Goal: Download file/media

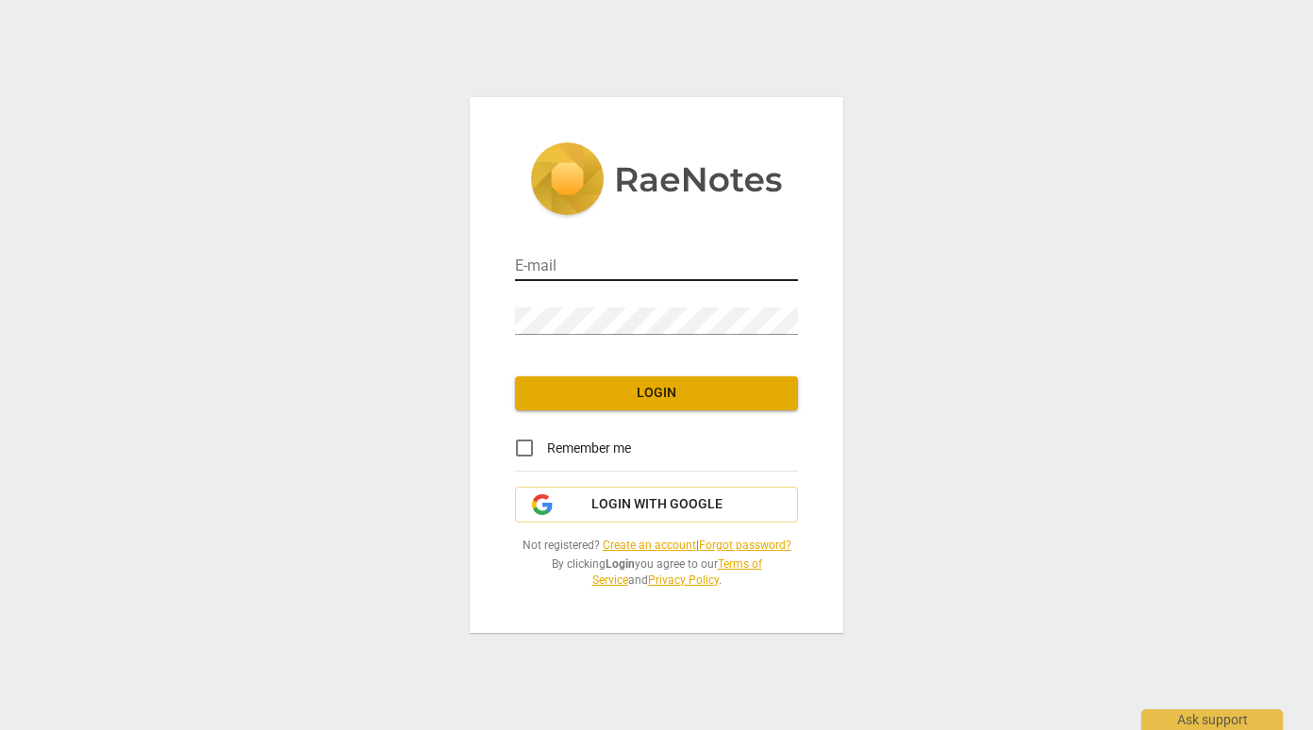
click at [565, 271] on input "email" at bounding box center [656, 267] width 283 height 27
type input "aggymew@gmail.com"
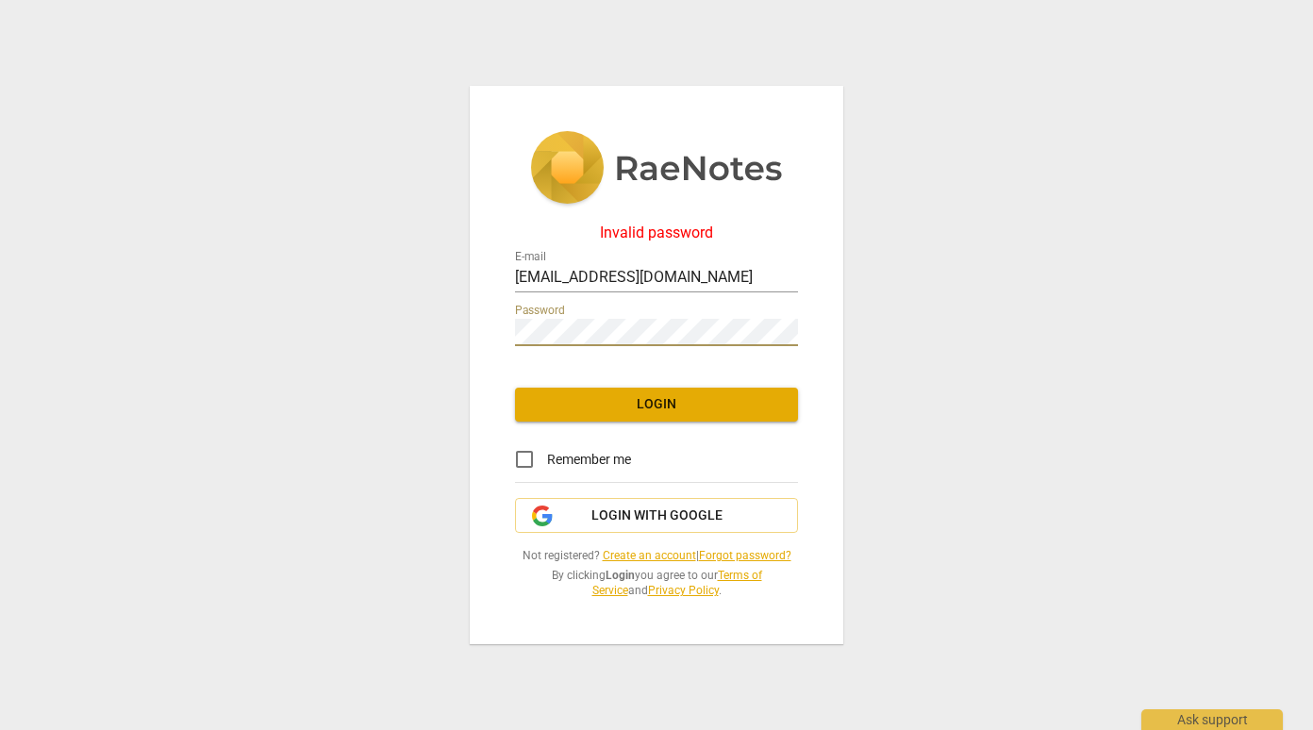
click at [570, 350] on div "Invalid password E-mail aggymew@gmail.com Password Login Remember me Login with…" at bounding box center [656, 365] width 373 height 558
click at [581, 339] on div "Invalid password E-mail aggymew@gmail.com Password Login Remember me Login with…" at bounding box center [656, 365] width 373 height 558
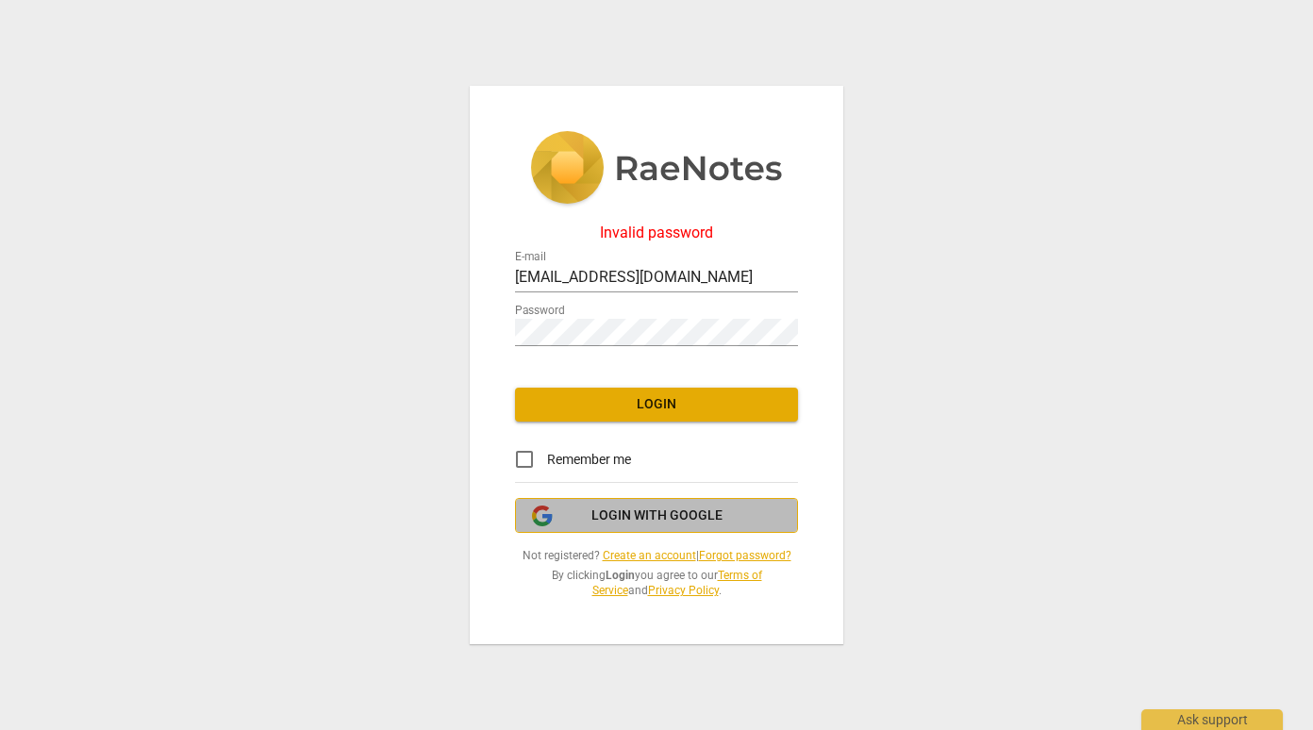
click at [599, 513] on span "Login with Google" at bounding box center [656, 515] width 131 height 19
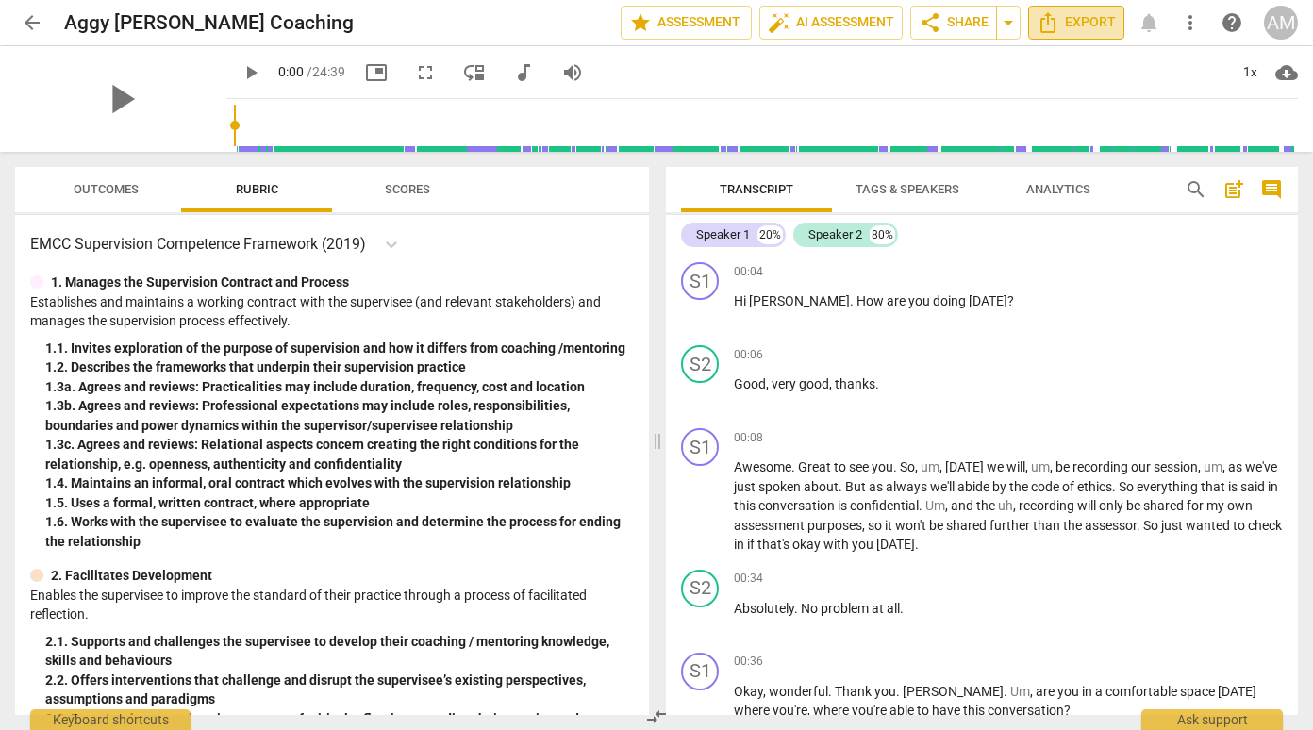
click at [1085, 36] on button "Export" at bounding box center [1076, 23] width 96 height 34
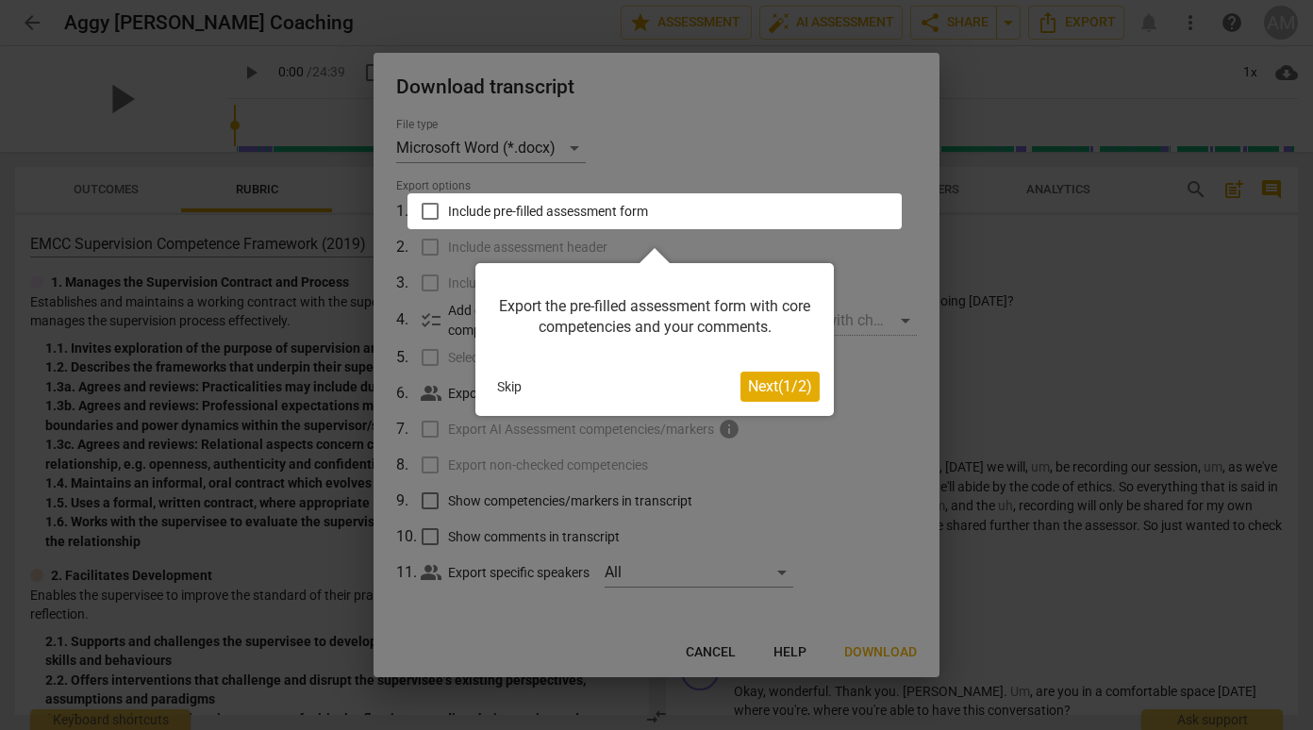
click at [763, 382] on span "Next ( 1 / 2 )" at bounding box center [780, 386] width 64 height 18
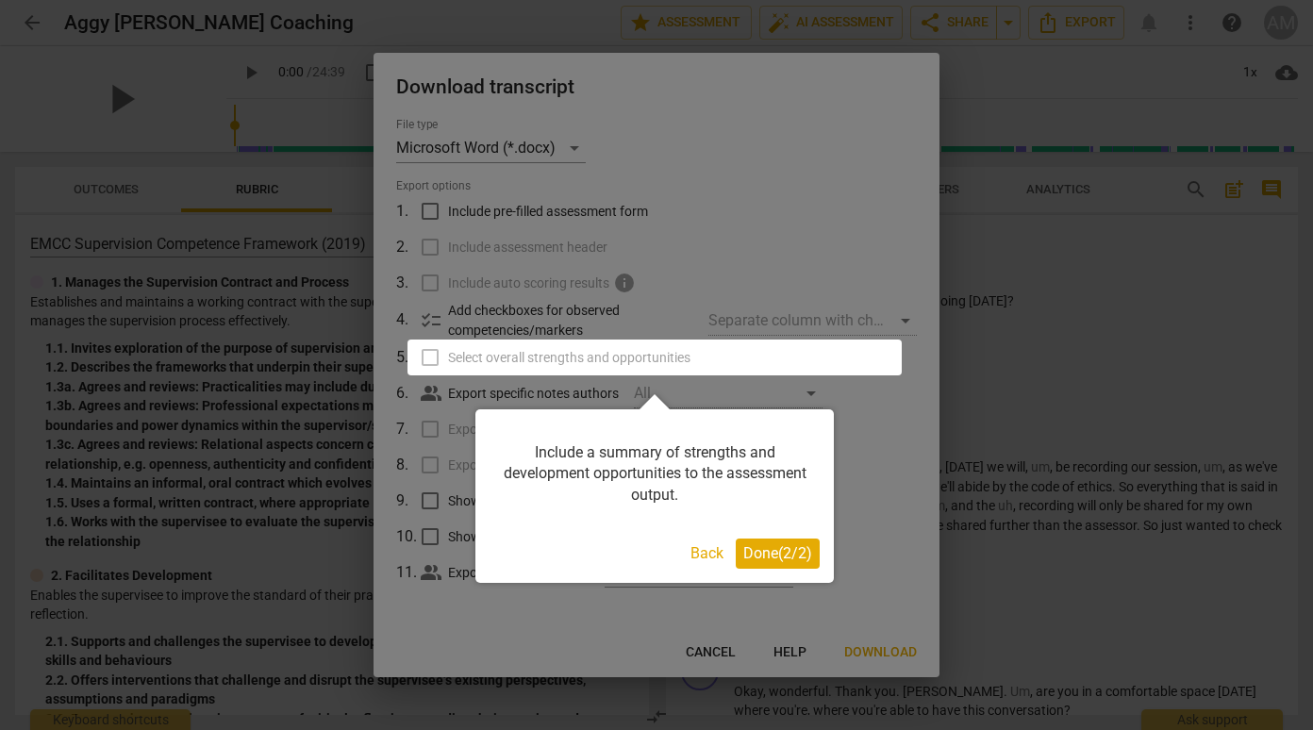
click at [694, 234] on div at bounding box center [656, 365] width 1313 height 730
click at [748, 538] on div "Include a summary of strengths and development opportunities to the assessment …" at bounding box center [654, 496] width 358 height 174
click at [751, 547] on span "Done ( 2 / 2 )" at bounding box center [777, 553] width 69 height 18
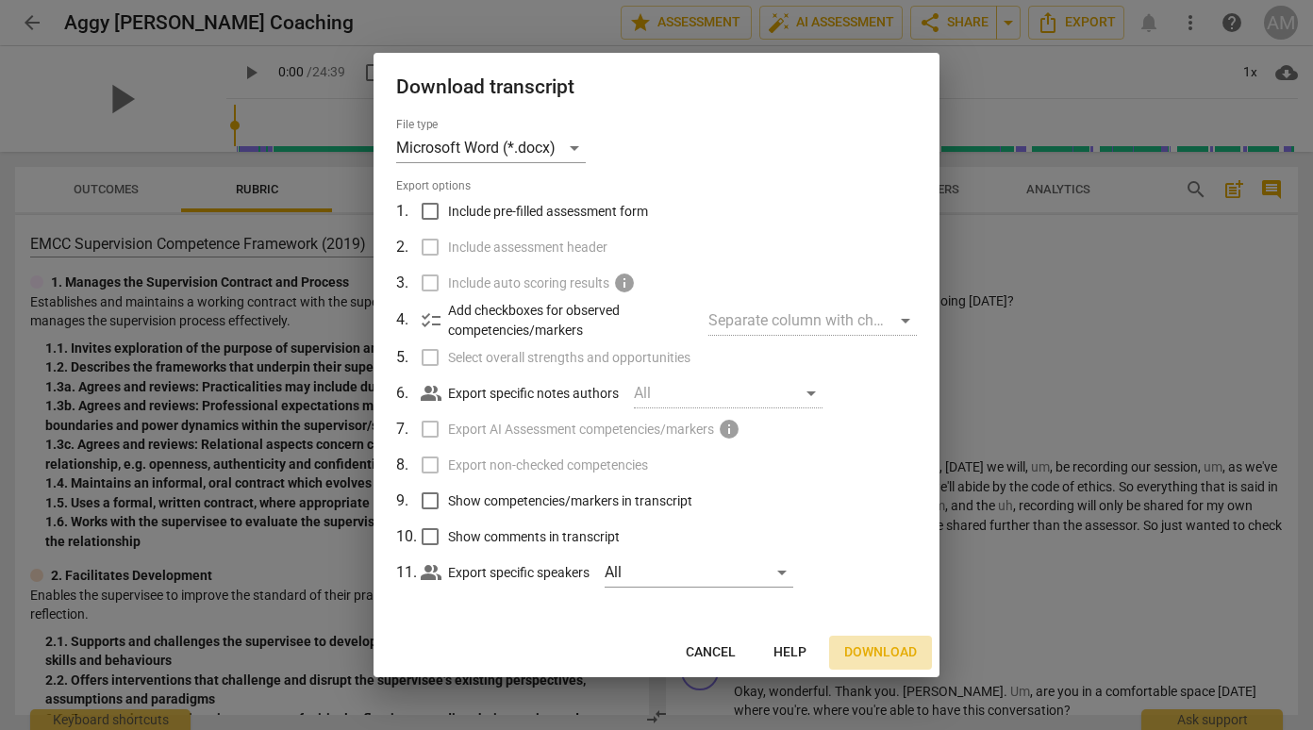
click at [871, 657] on span "Download" at bounding box center [880, 652] width 73 height 19
